Goal: Task Accomplishment & Management: Manage account settings

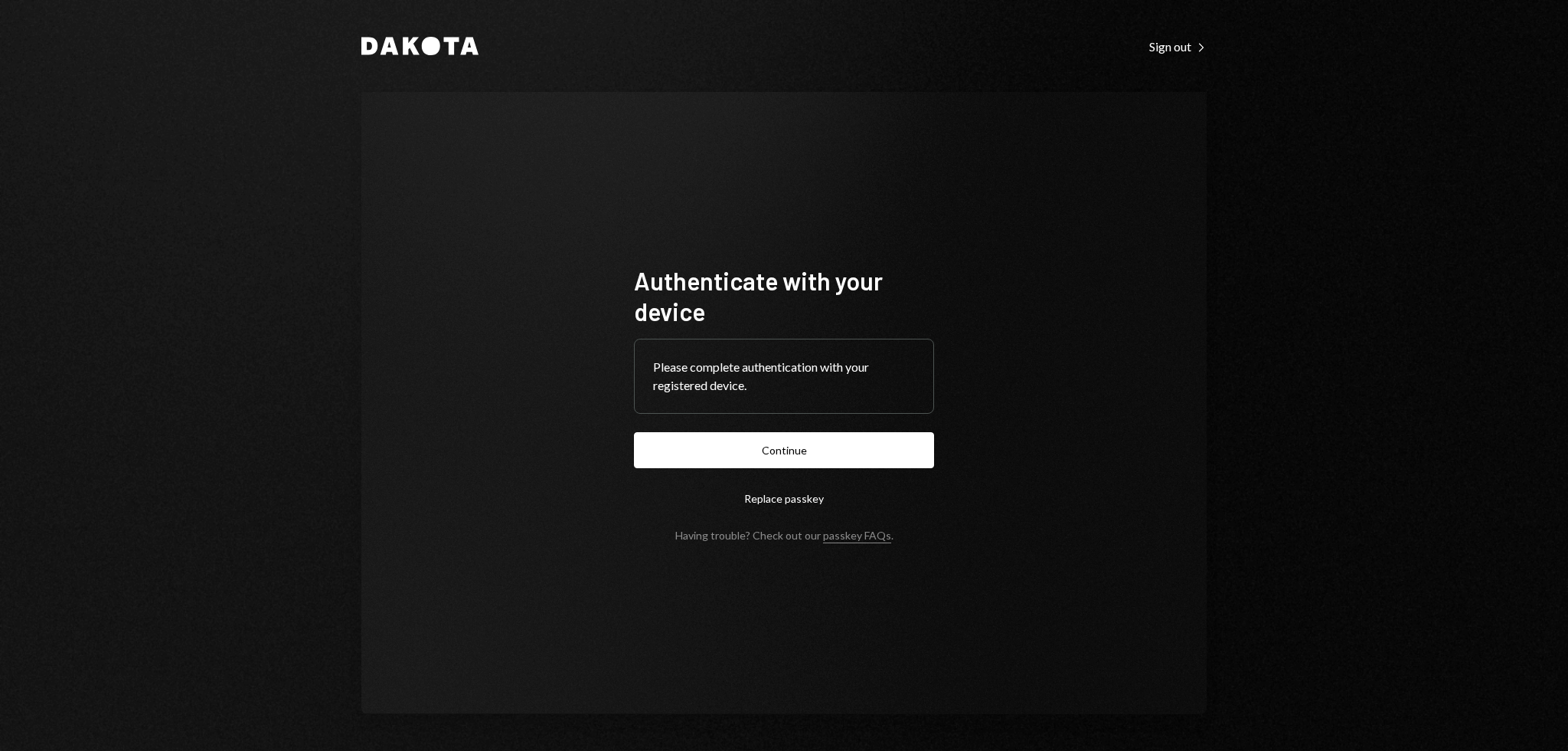
click at [536, 274] on div "Authenticate with your device Please complete authentication with your register…" at bounding box center [784, 402] width 845 height 622
click at [770, 452] on button "Continue" at bounding box center [784, 450] width 301 height 36
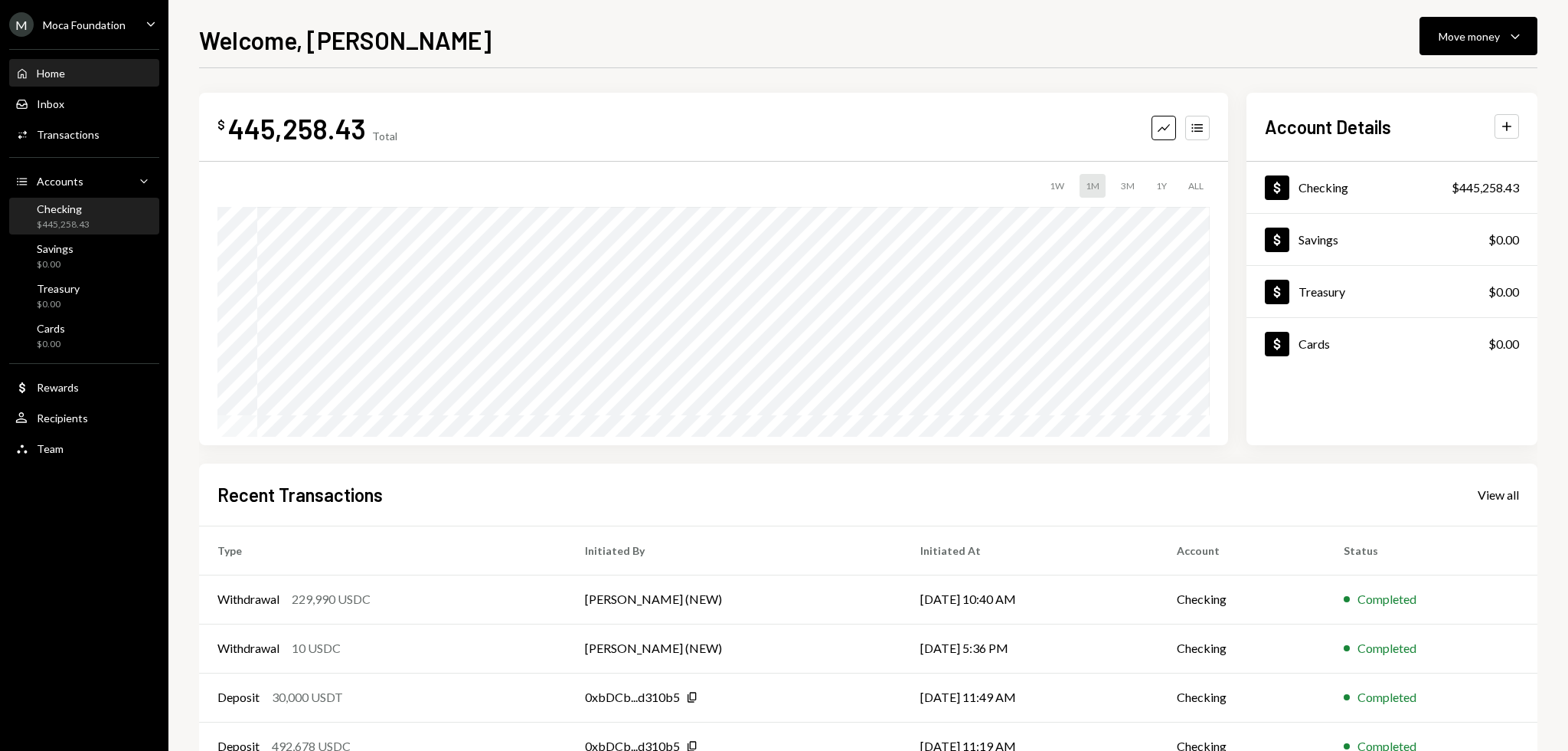
click at [91, 225] on div "Checking $445,258.43" at bounding box center [84, 216] width 138 height 29
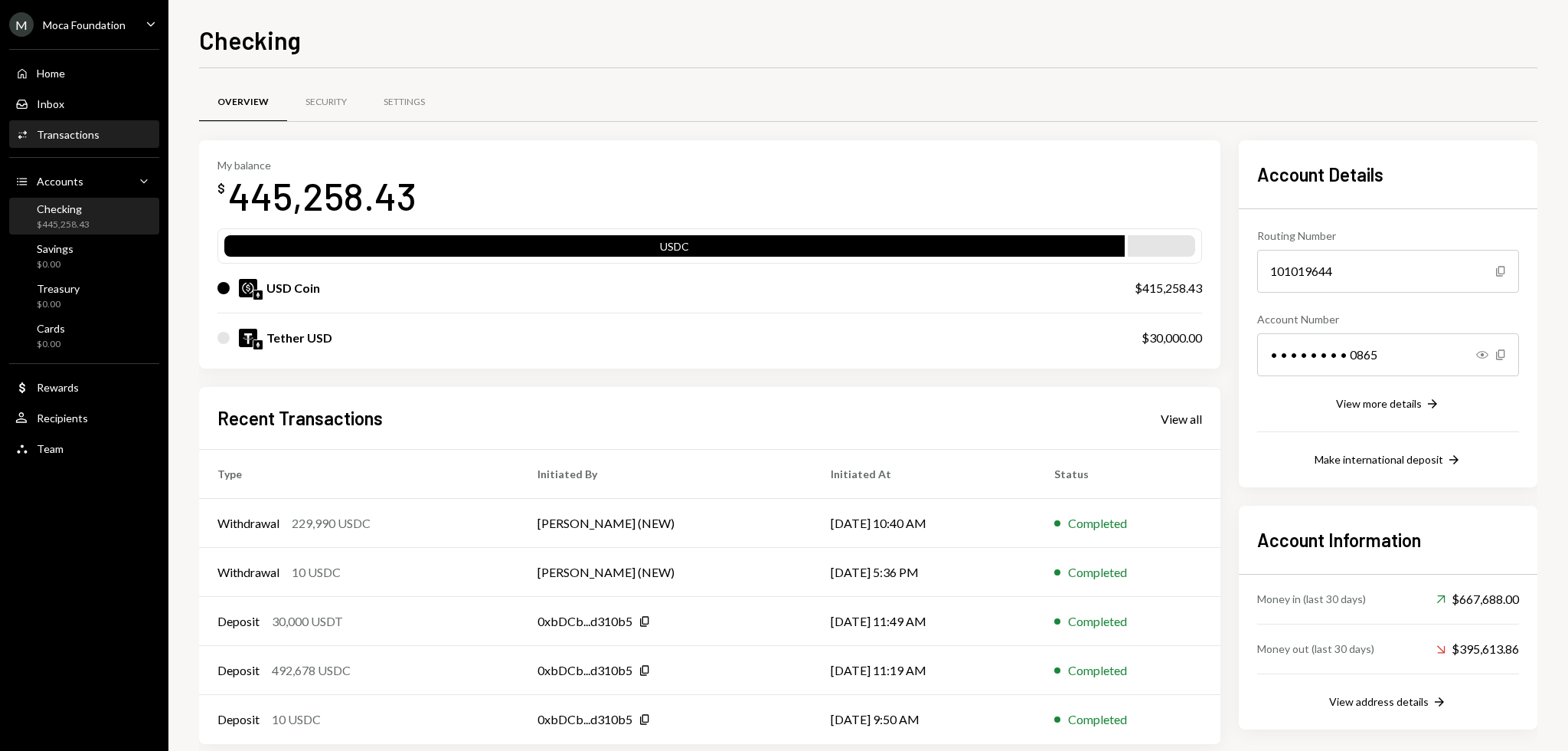
click at [81, 124] on div "Activities Transactions" at bounding box center [84, 135] width 138 height 26
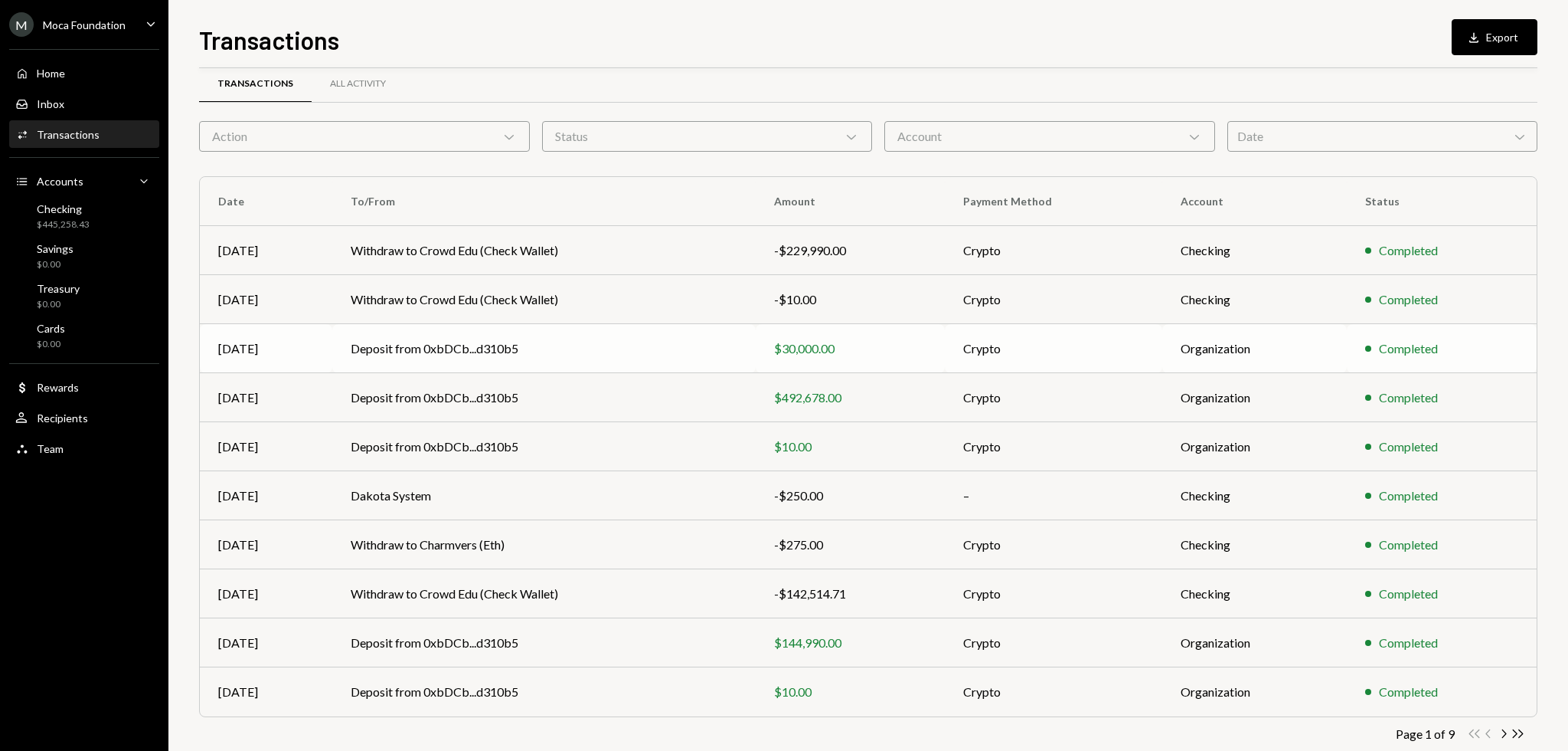
scroll to position [49, 0]
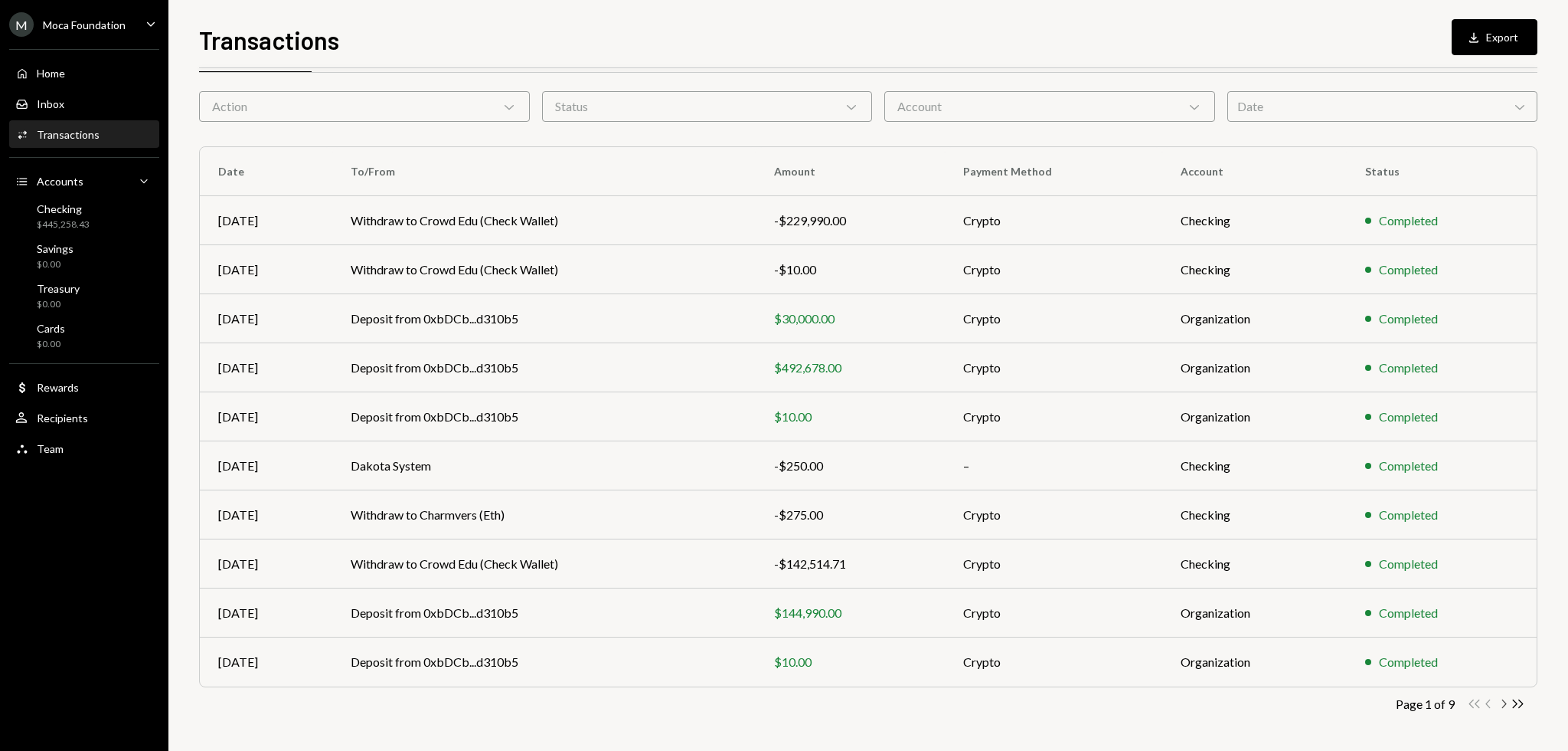
click at [1499, 703] on icon "Chevron Right" at bounding box center [1503, 703] width 14 height 14
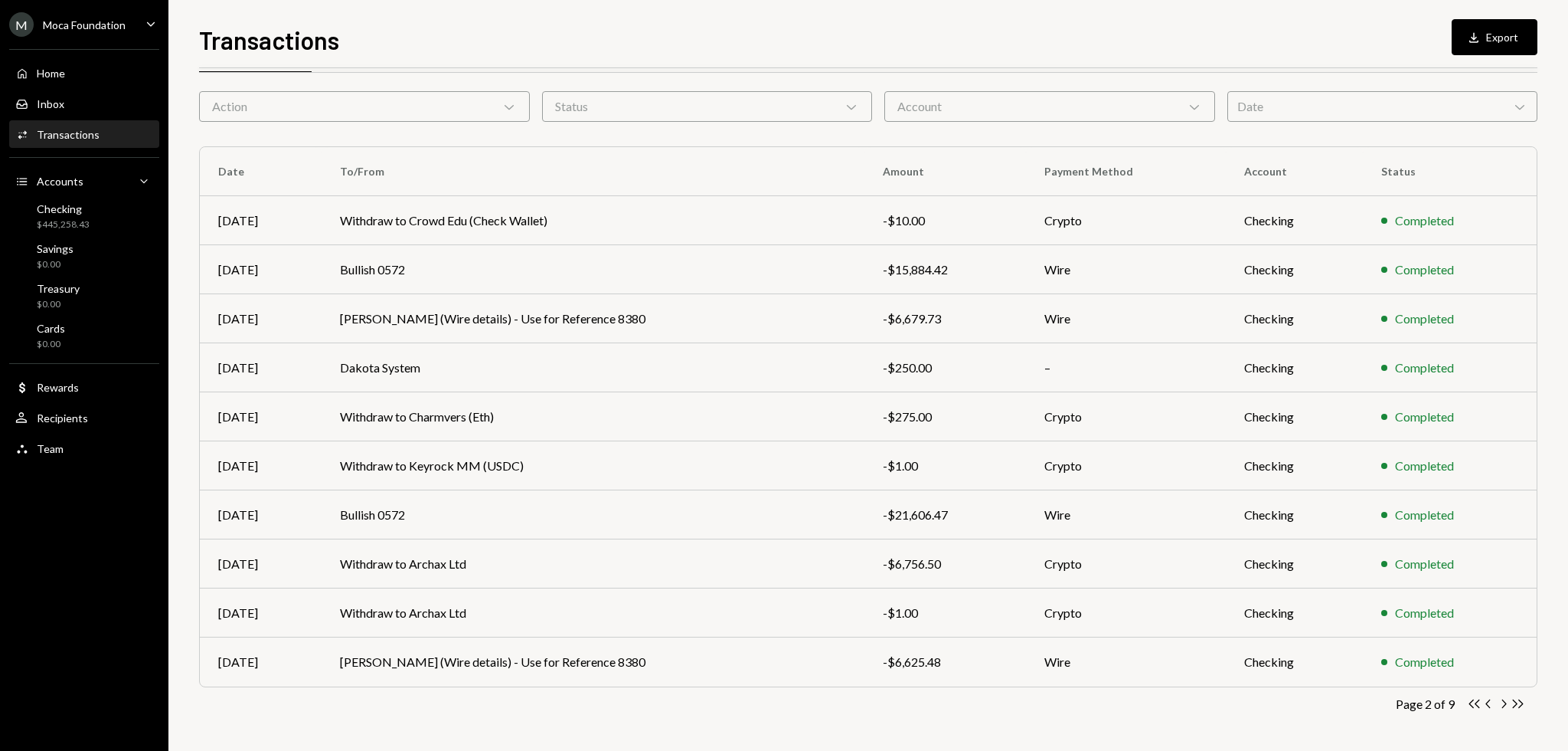
drag, startPoint x: 678, startPoint y: 729, endPoint x: 634, endPoint y: 720, distance: 44.9
click at [634, 720] on div "Transactions All Activity Action Chevron Down Status Chevron Down Account Chevr…" at bounding box center [868, 397] width 1338 height 707
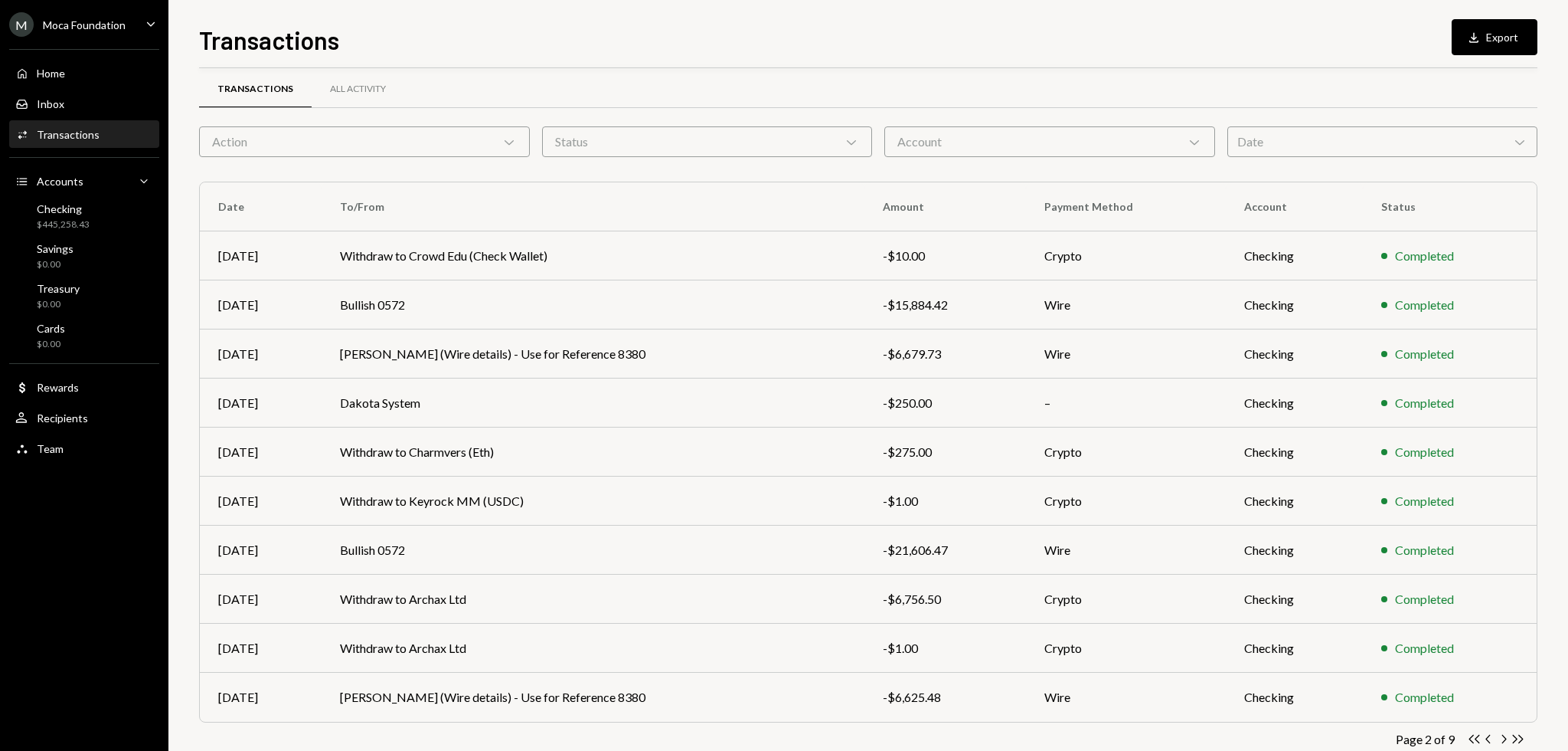
scroll to position [0, 0]
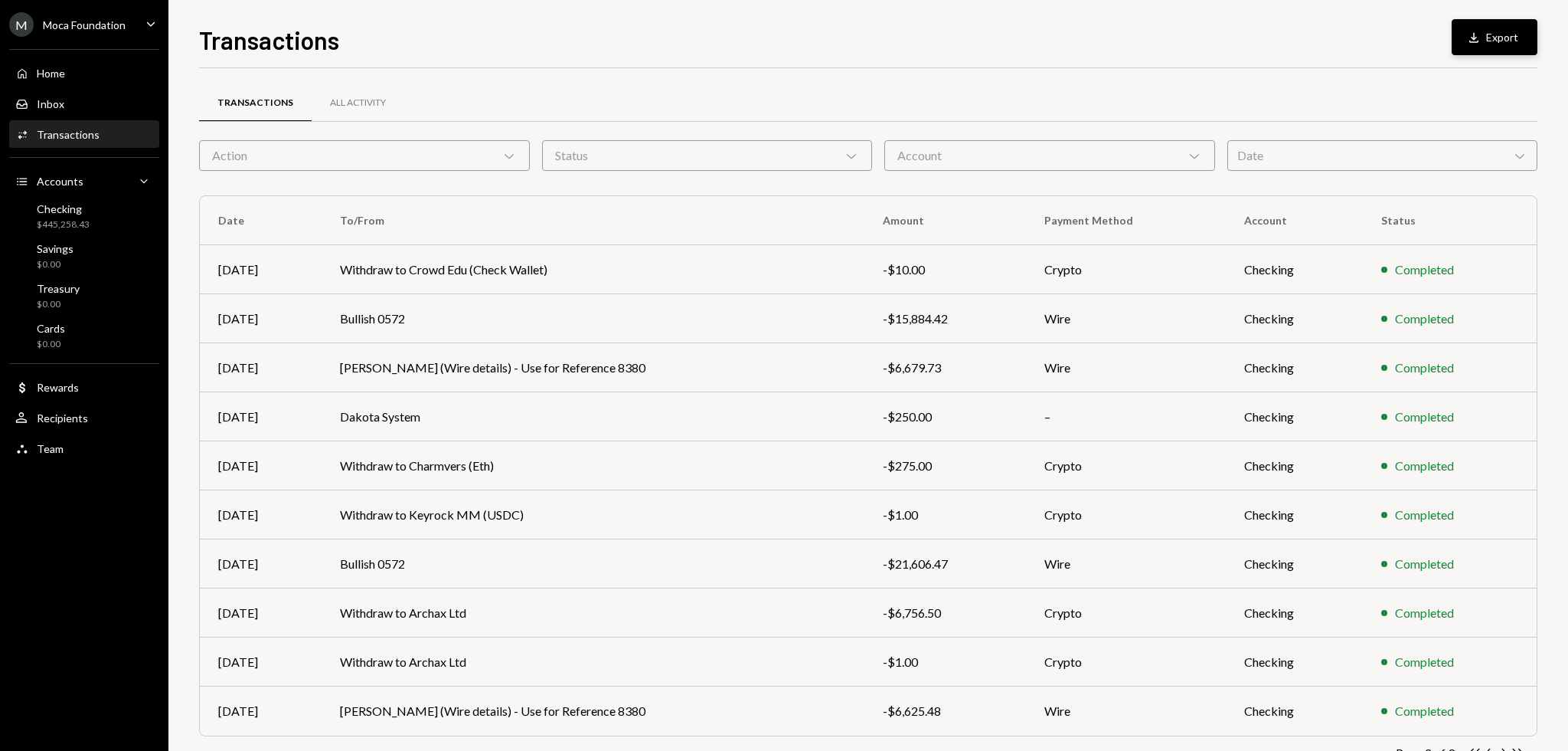
click at [1515, 34] on button "Download Export" at bounding box center [1494, 37] width 86 height 36
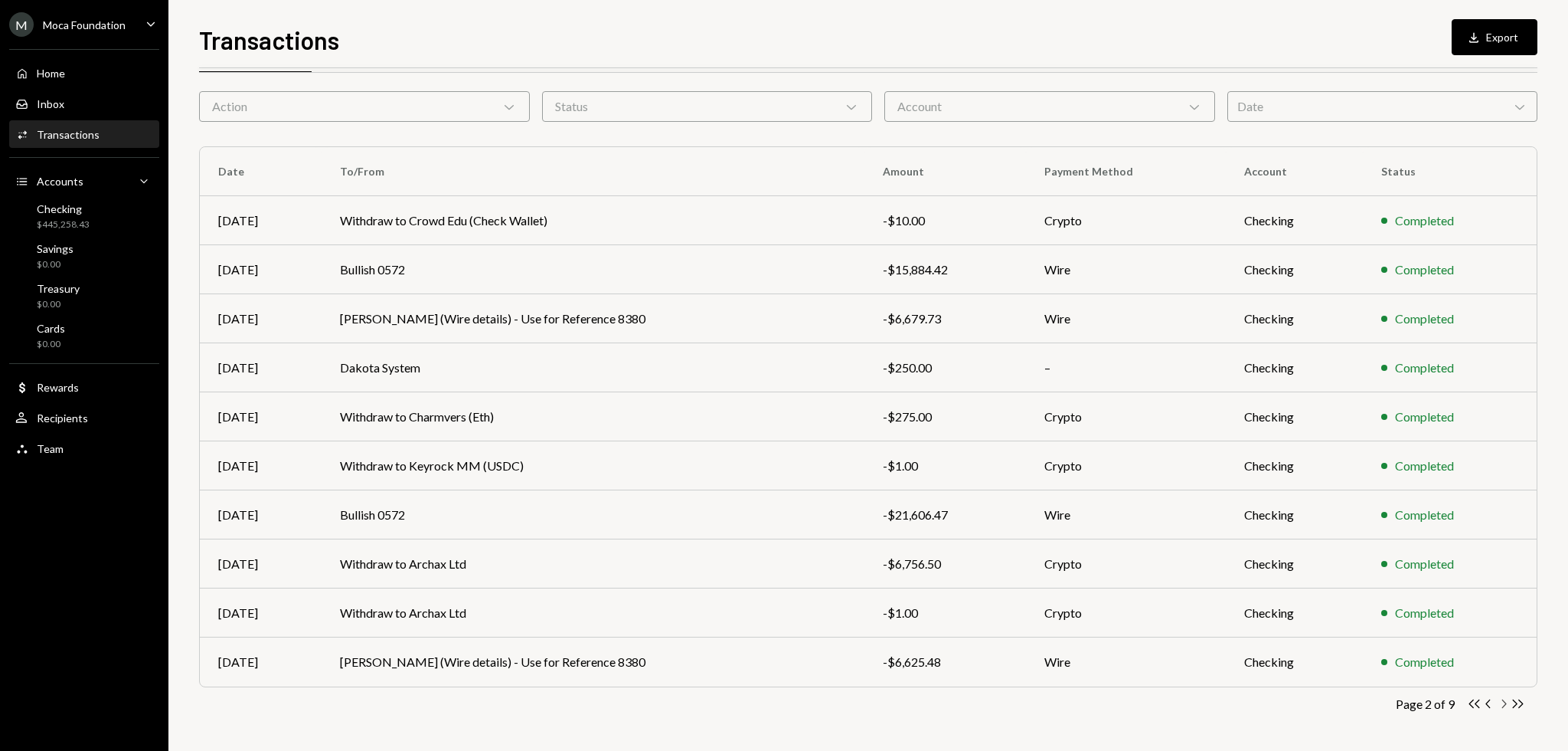
click at [1499, 703] on icon "Chevron Right" at bounding box center [1503, 703] width 14 height 14
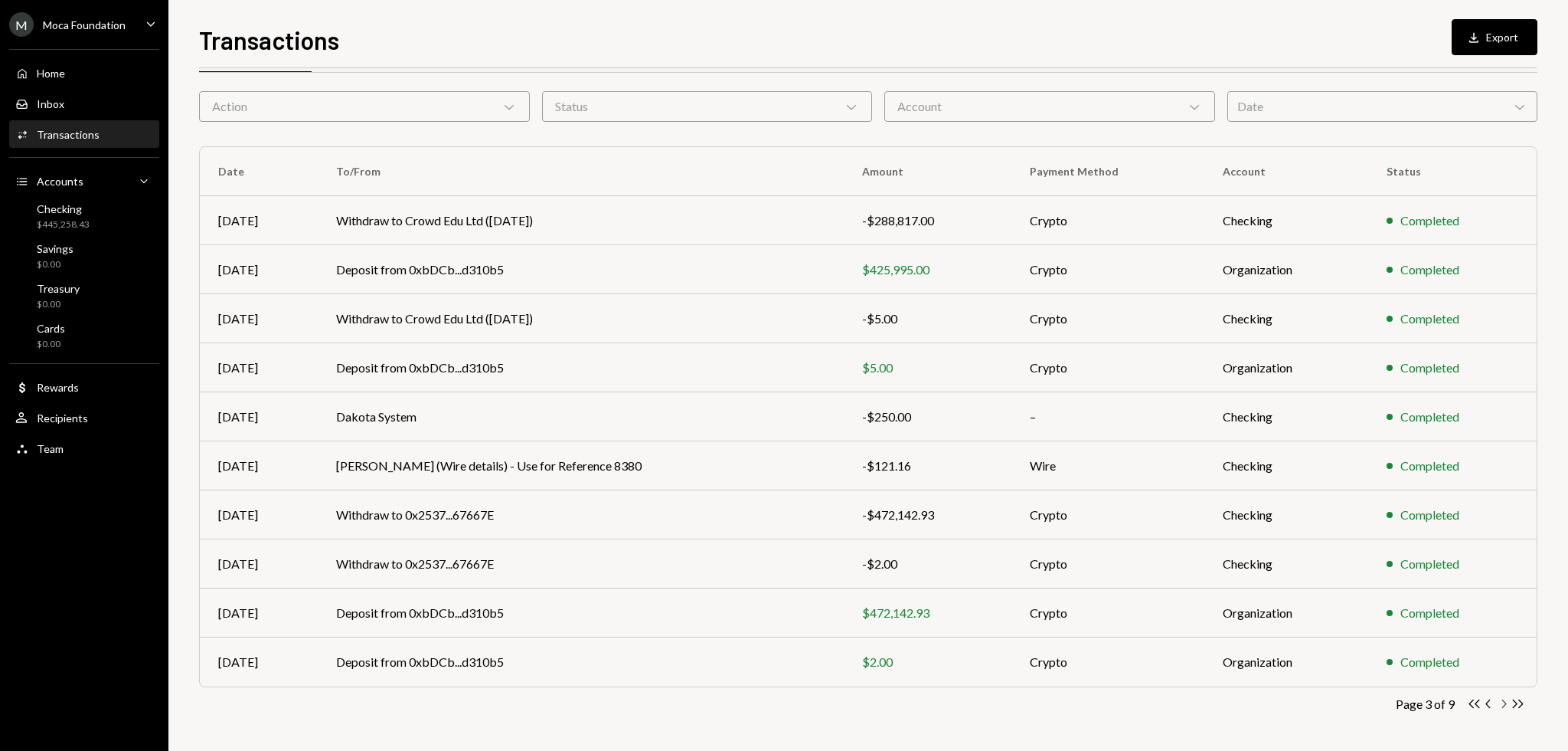
click at [1500, 698] on icon "Chevron Right" at bounding box center [1503, 703] width 14 height 14
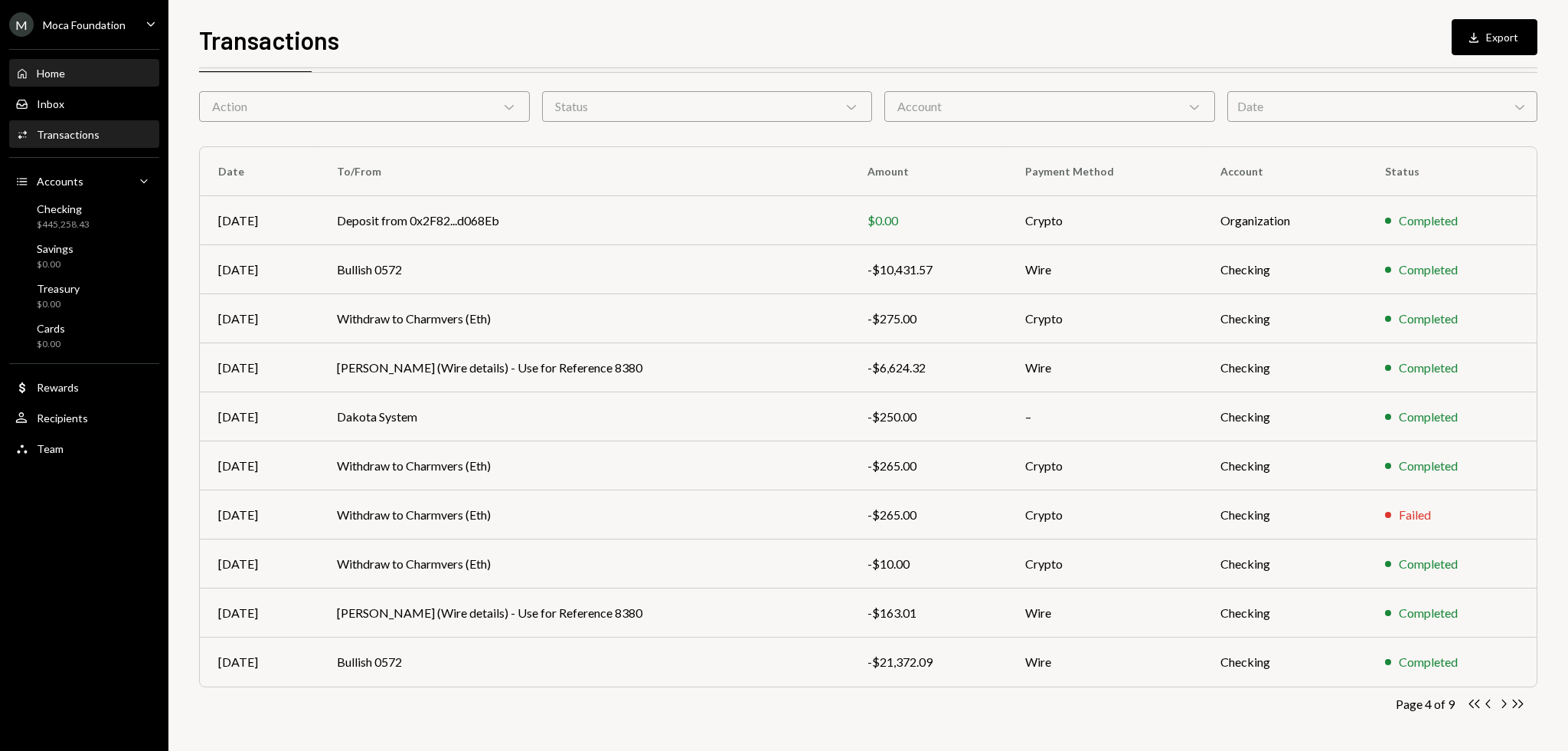
click at [102, 74] on div "Home Home" at bounding box center [84, 73] width 138 height 13
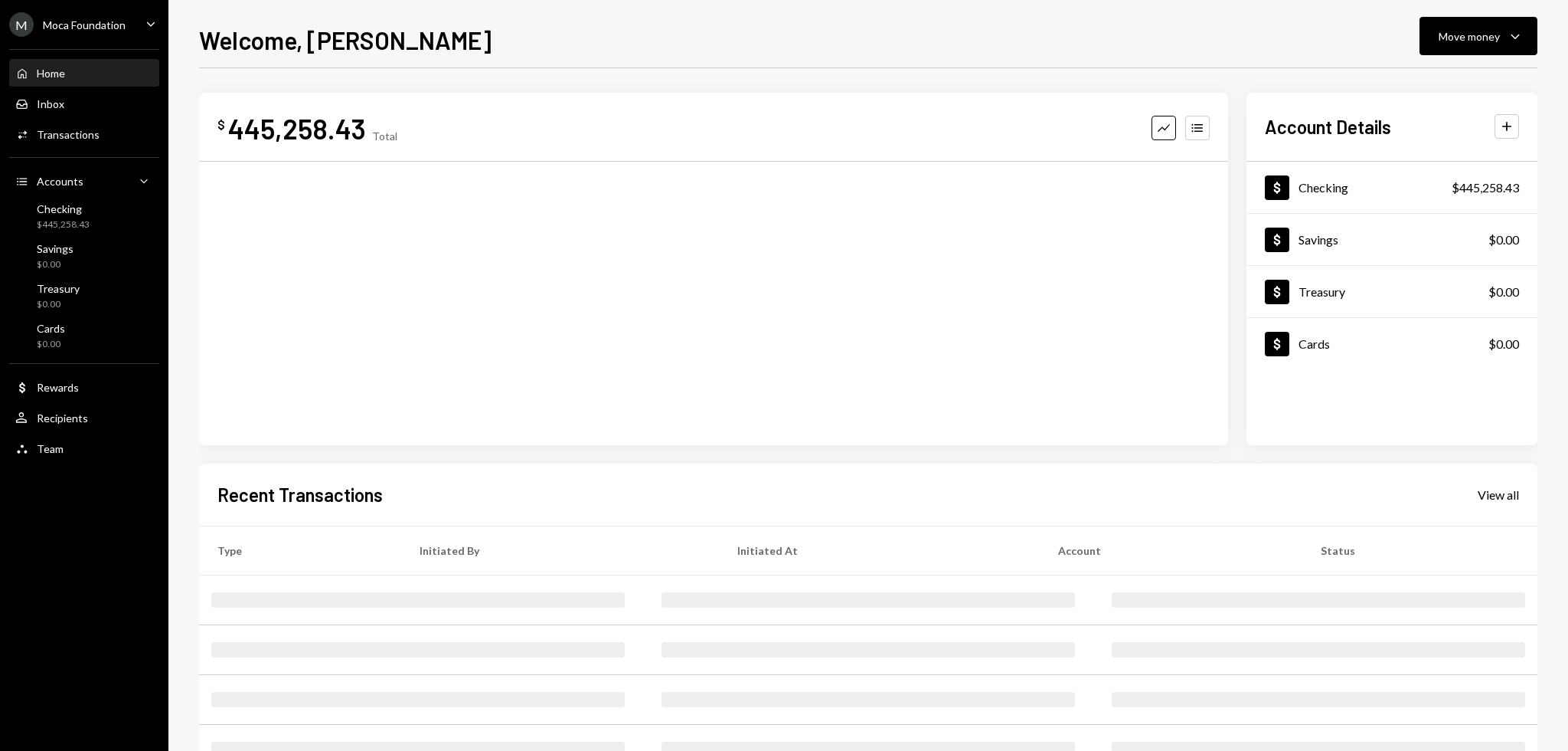
click at [80, 101] on div "Inbox Inbox" at bounding box center [84, 103] width 138 height 13
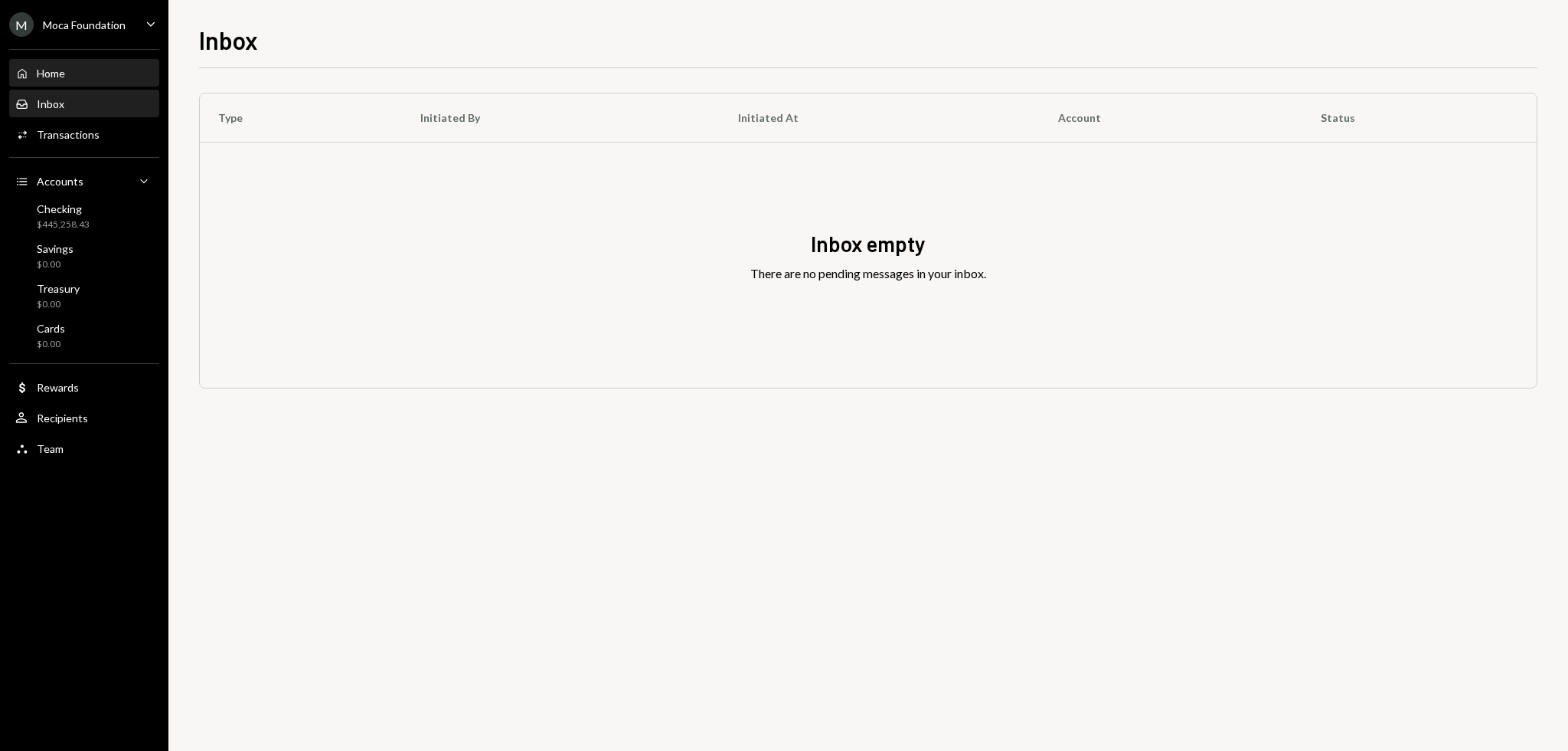
click at [83, 79] on div "Home Home" at bounding box center [84, 73] width 138 height 13
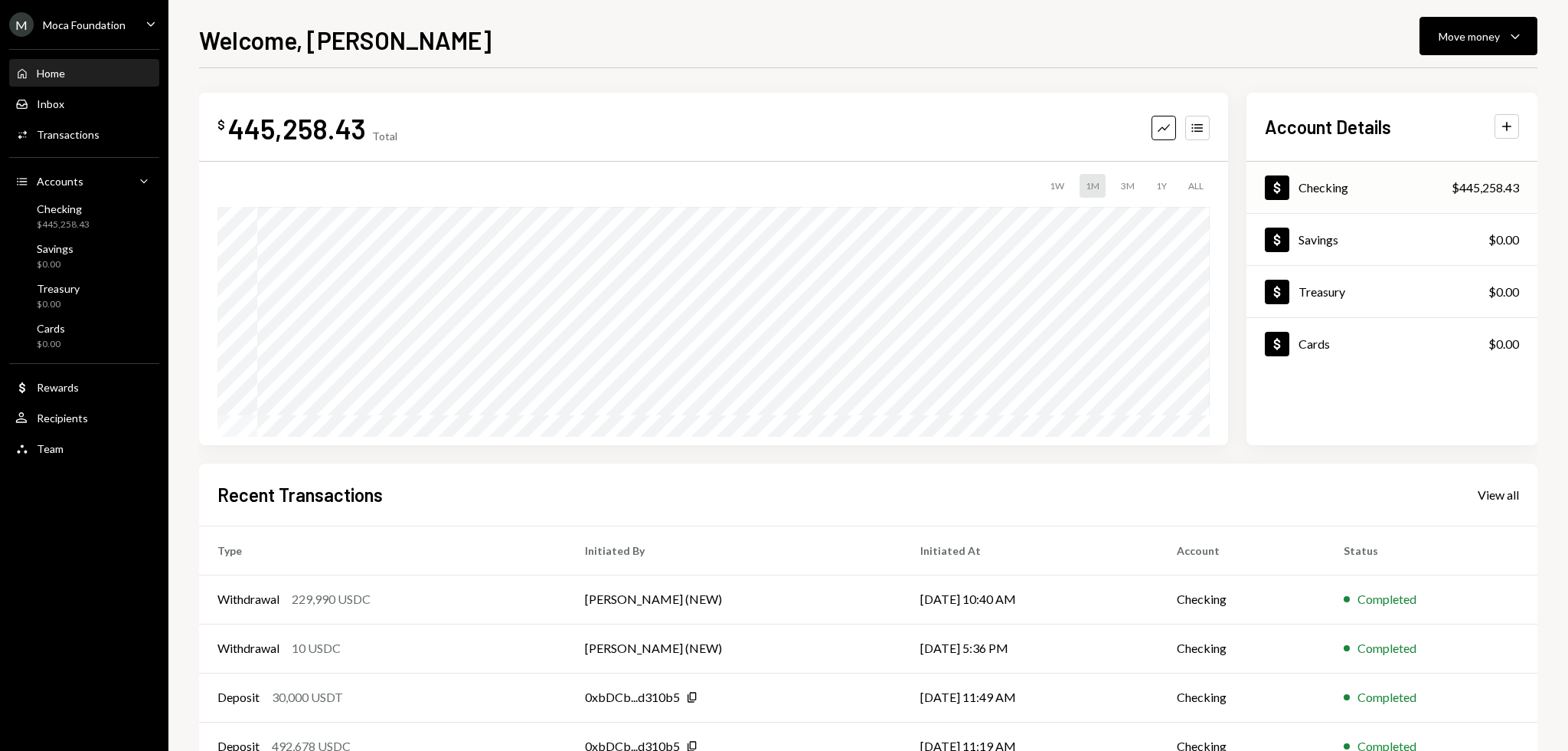
click at [1363, 194] on div "Dollar Checking $445,258.43" at bounding box center [1392, 188] width 291 height 49
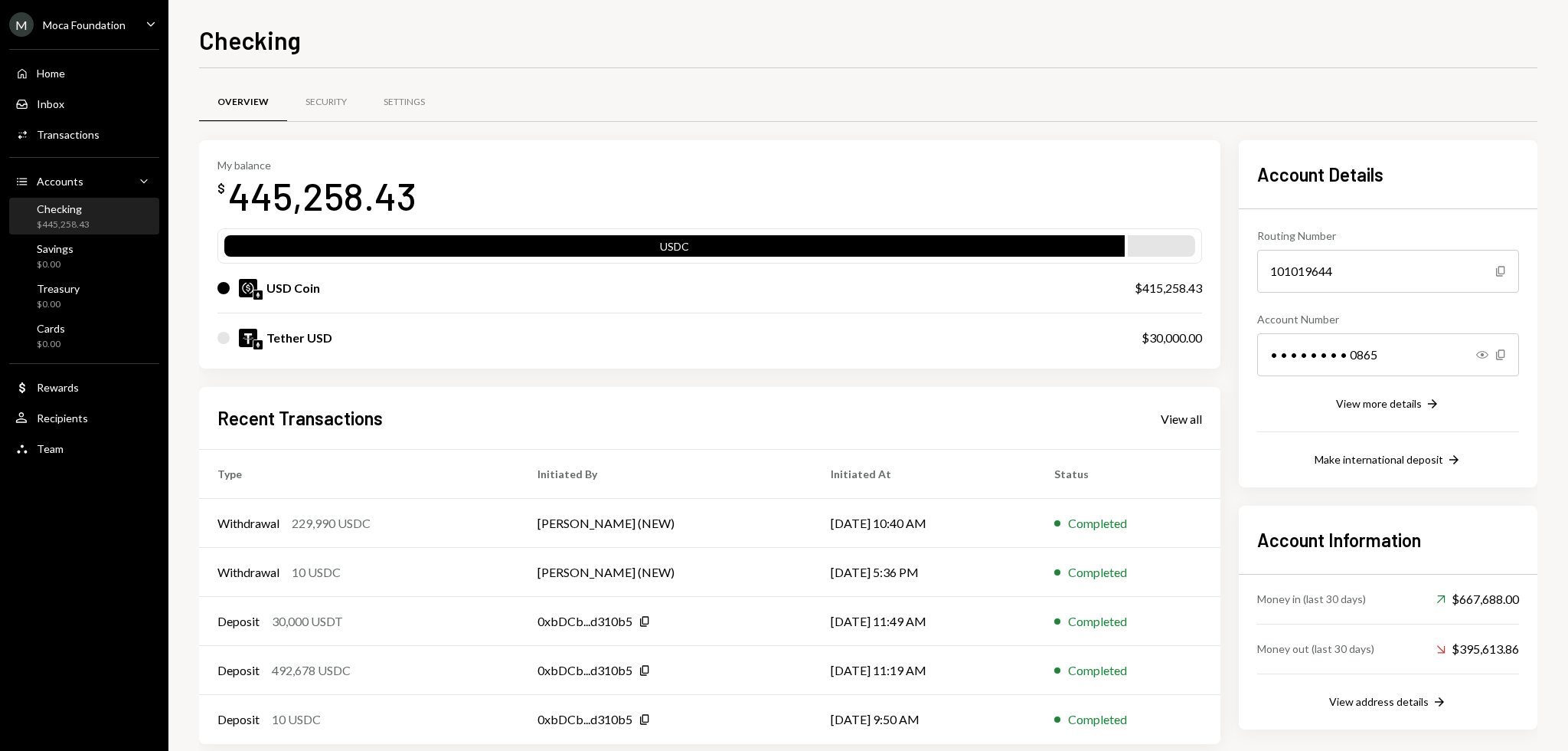
scroll to position [23, 0]
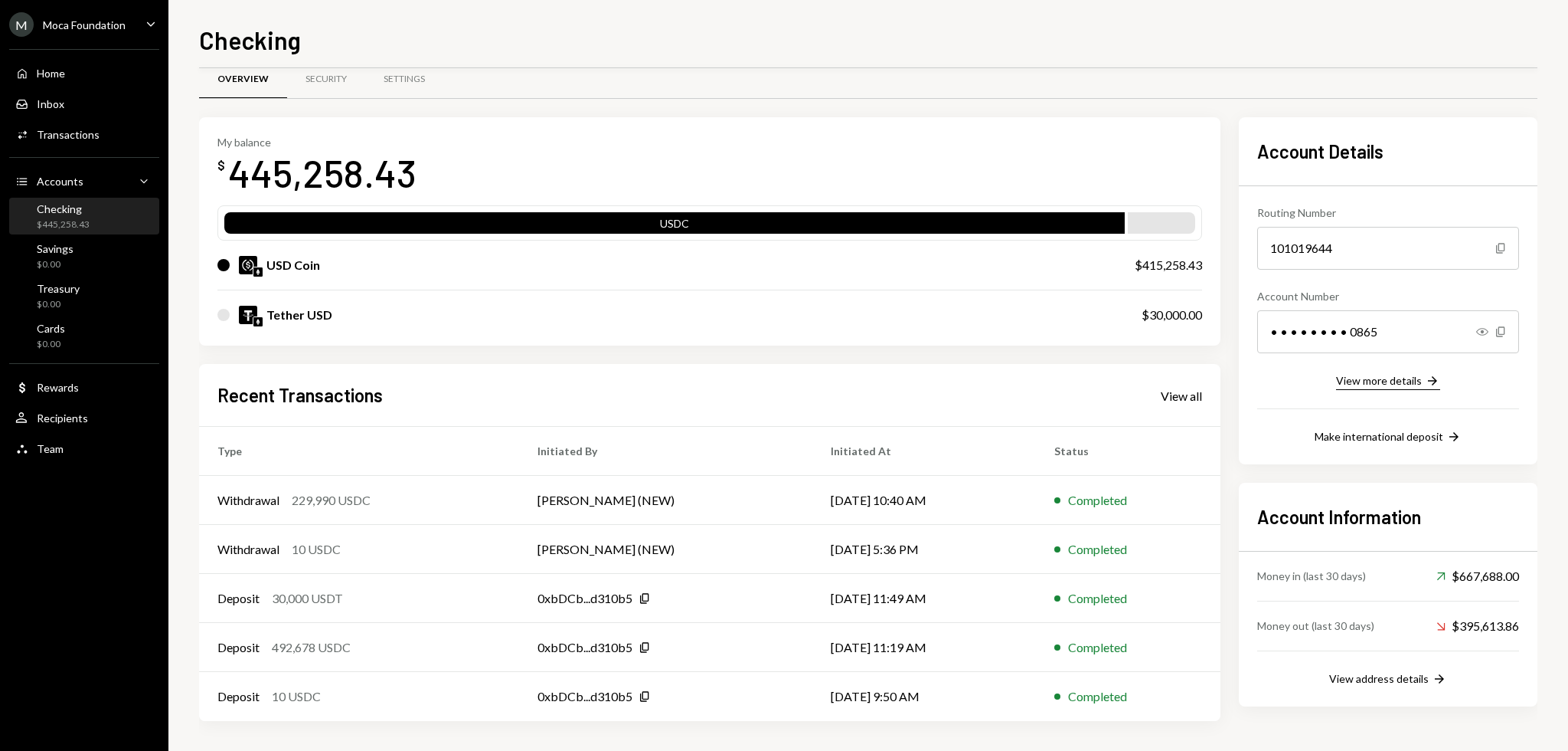
click at [1350, 381] on div "View more details" at bounding box center [1379, 380] width 86 height 13
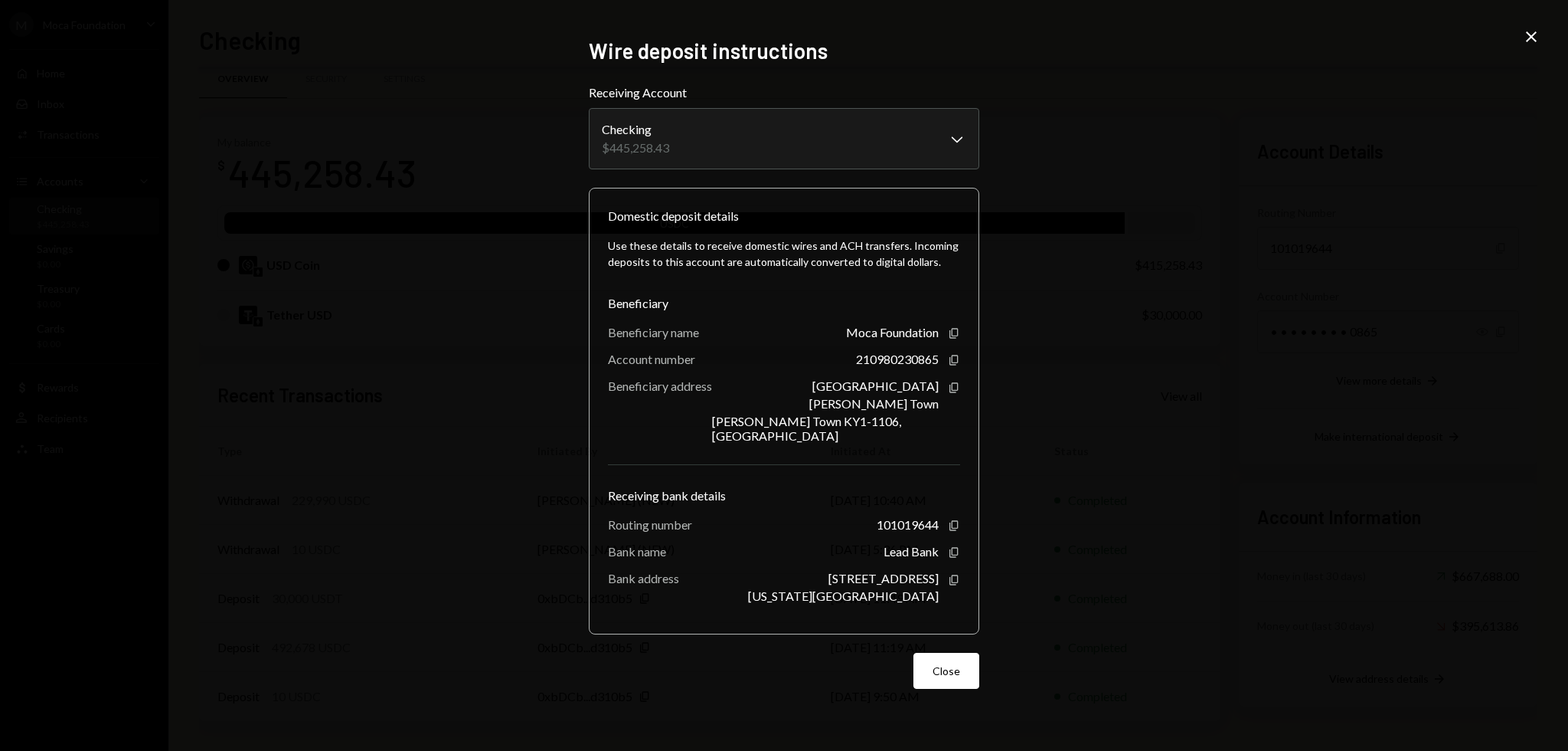
click at [1237, 348] on div "**********" at bounding box center [784, 375] width 1568 height 751
click at [889, 138] on body "M Moca Foundation Caret Down Home Home Inbox Inbox Activities Transactions Acco…" at bounding box center [784, 375] width 1568 height 751
click at [1135, 167] on div "**********" at bounding box center [784, 375] width 1568 height 751
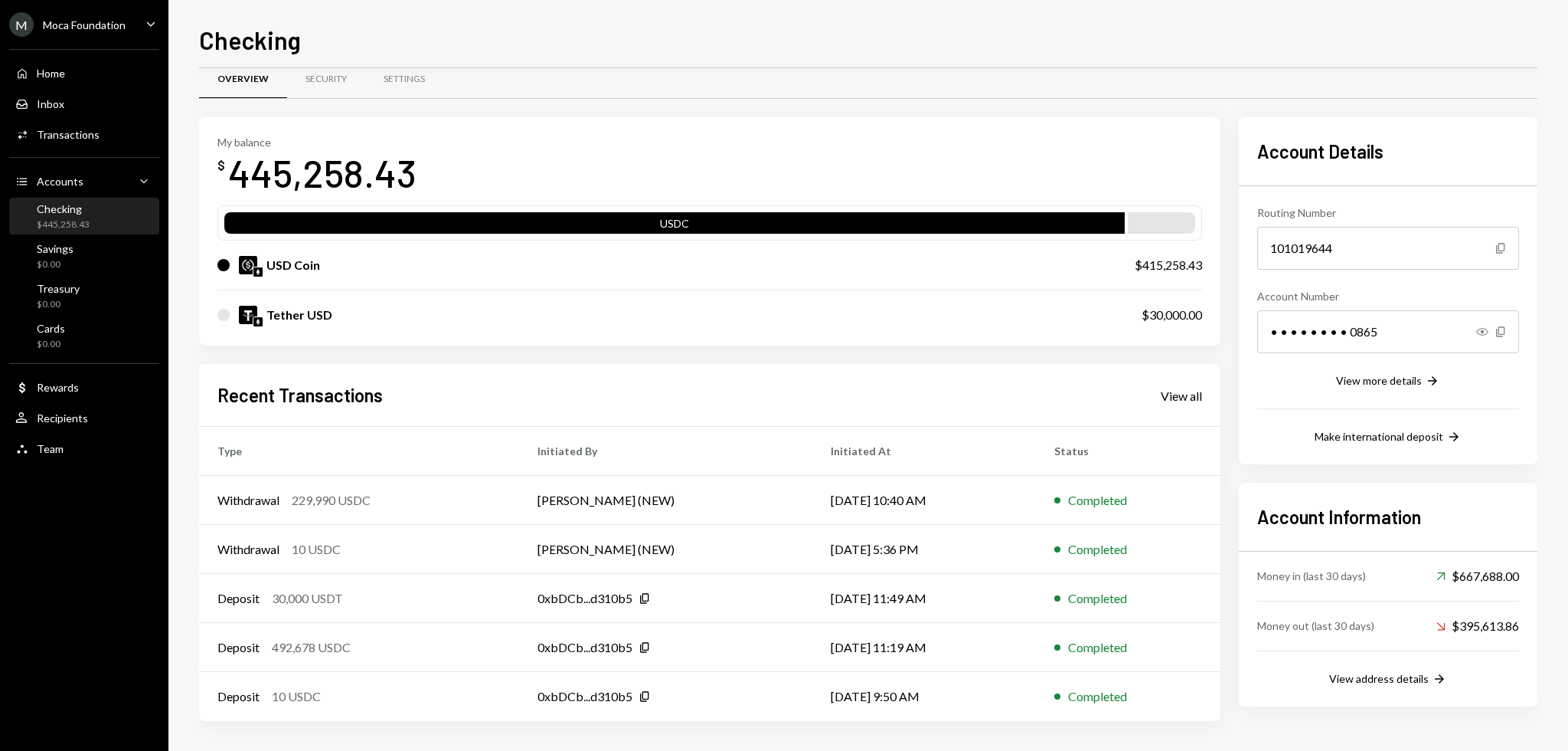
click at [1206, 67] on div "Checking Overview Security Settings My balance $ 445,258.43 USDC USD Coin $415,…" at bounding box center [868, 386] width 1338 height 729
click at [1206, 66] on div "Checking Overview Security Settings My balance $ 445,258.43 USDC USD Coin $415,…" at bounding box center [868, 386] width 1338 height 729
click at [707, 37] on div "Checking" at bounding box center [868, 39] width 1338 height 34
drag, startPoint x: 681, startPoint y: 35, endPoint x: 639, endPoint y: 29, distance: 42.4
click at [650, 30] on div "Checking" at bounding box center [868, 39] width 1338 height 34
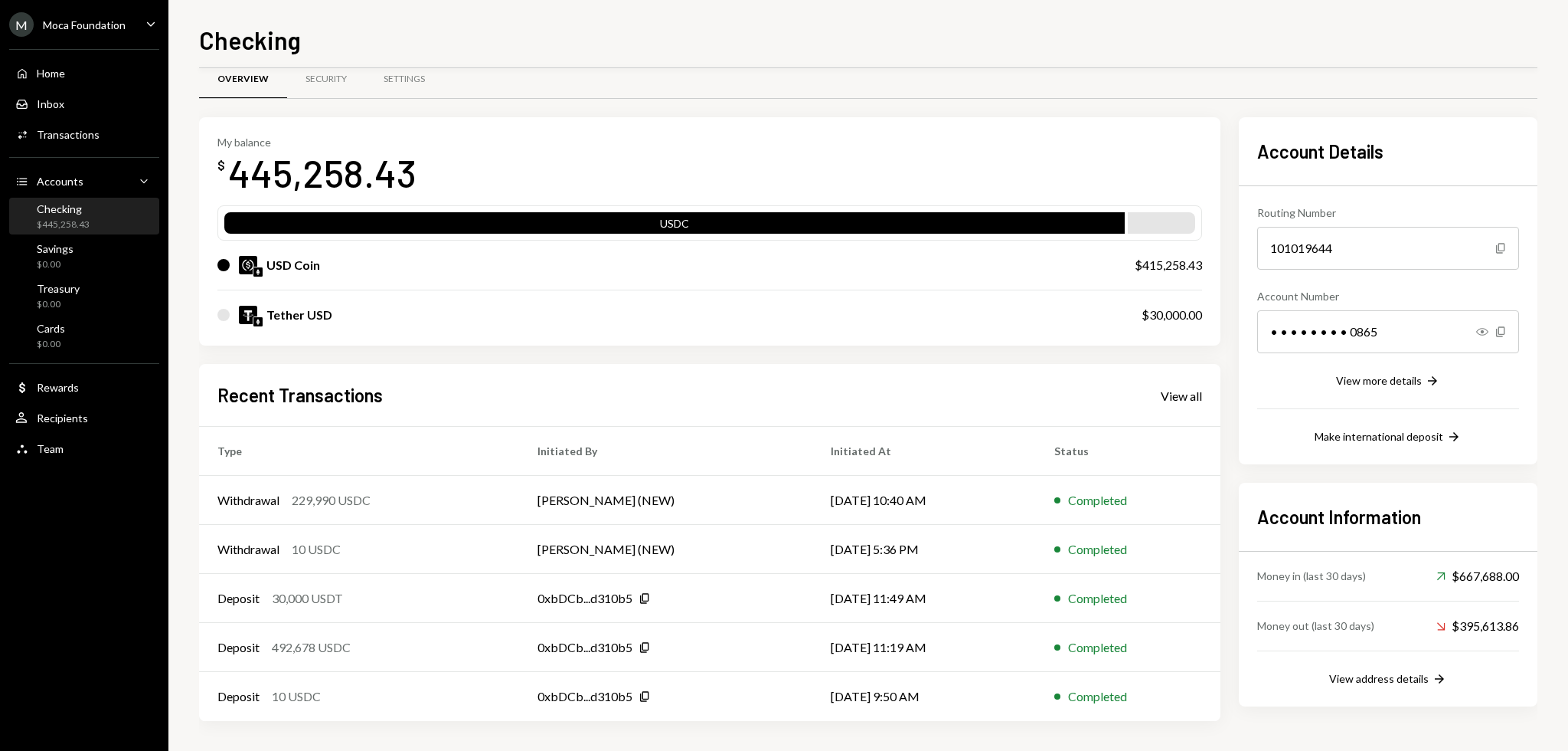
drag, startPoint x: 632, startPoint y: 28, endPoint x: 614, endPoint y: 20, distance: 19.7
drag, startPoint x: 614, startPoint y: 20, endPoint x: 604, endPoint y: 18, distance: 10.2
click at [604, 18] on div "Checking Overview Security Settings My balance $ 445,258.43 USDC USD Coin $415,…" at bounding box center [868, 375] width 1399 height 751
drag, startPoint x: 1182, startPoint y: 81, endPoint x: 1150, endPoint y: 77, distance: 32.2
click at [1150, 77] on div "Overview Security Settings" at bounding box center [868, 80] width 1338 height 39
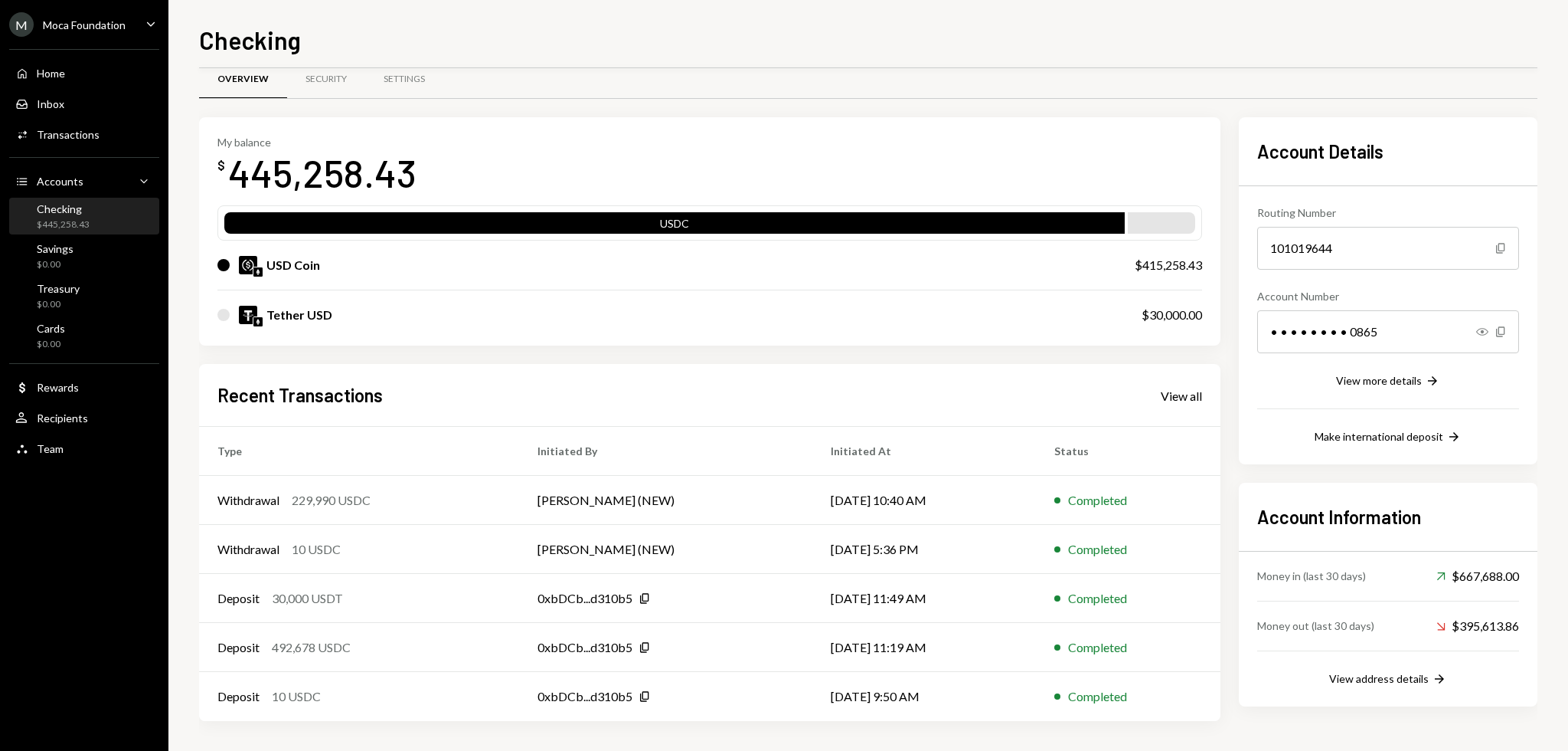
drag, startPoint x: 1058, startPoint y: 67, endPoint x: 1006, endPoint y: 33, distance: 62.1
drag, startPoint x: 1006, startPoint y: 33, endPoint x: 934, endPoint y: 9, distance: 75.9
click at [944, 9] on div "Checking Overview Security Settings My balance $ 445,258.43 USDC USD Coin $415,…" at bounding box center [868, 375] width 1399 height 751
drag, startPoint x: 912, startPoint y: 17, endPoint x: 867, endPoint y: 40, distance: 50.5
click at [871, 39] on div "Checking" at bounding box center [868, 39] width 1338 height 34
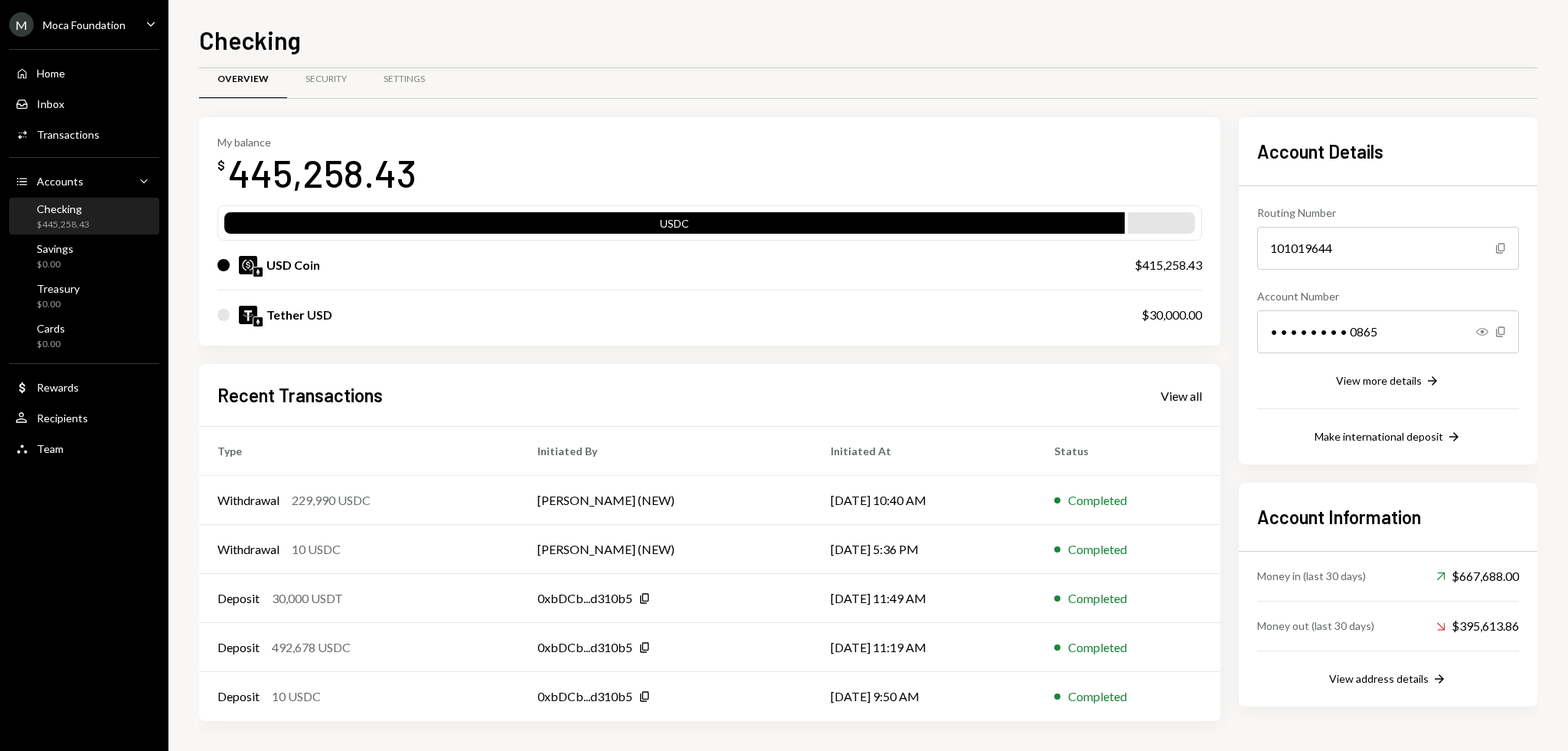
click at [814, 49] on div "Checking" at bounding box center [868, 39] width 1338 height 34
drag, startPoint x: 530, startPoint y: 117, endPoint x: 515, endPoint y: 108, distance: 17.5
click at [515, 108] on div "Overview Security Settings" at bounding box center [868, 88] width 1338 height 57
